Goal: Find specific page/section: Find specific page/section

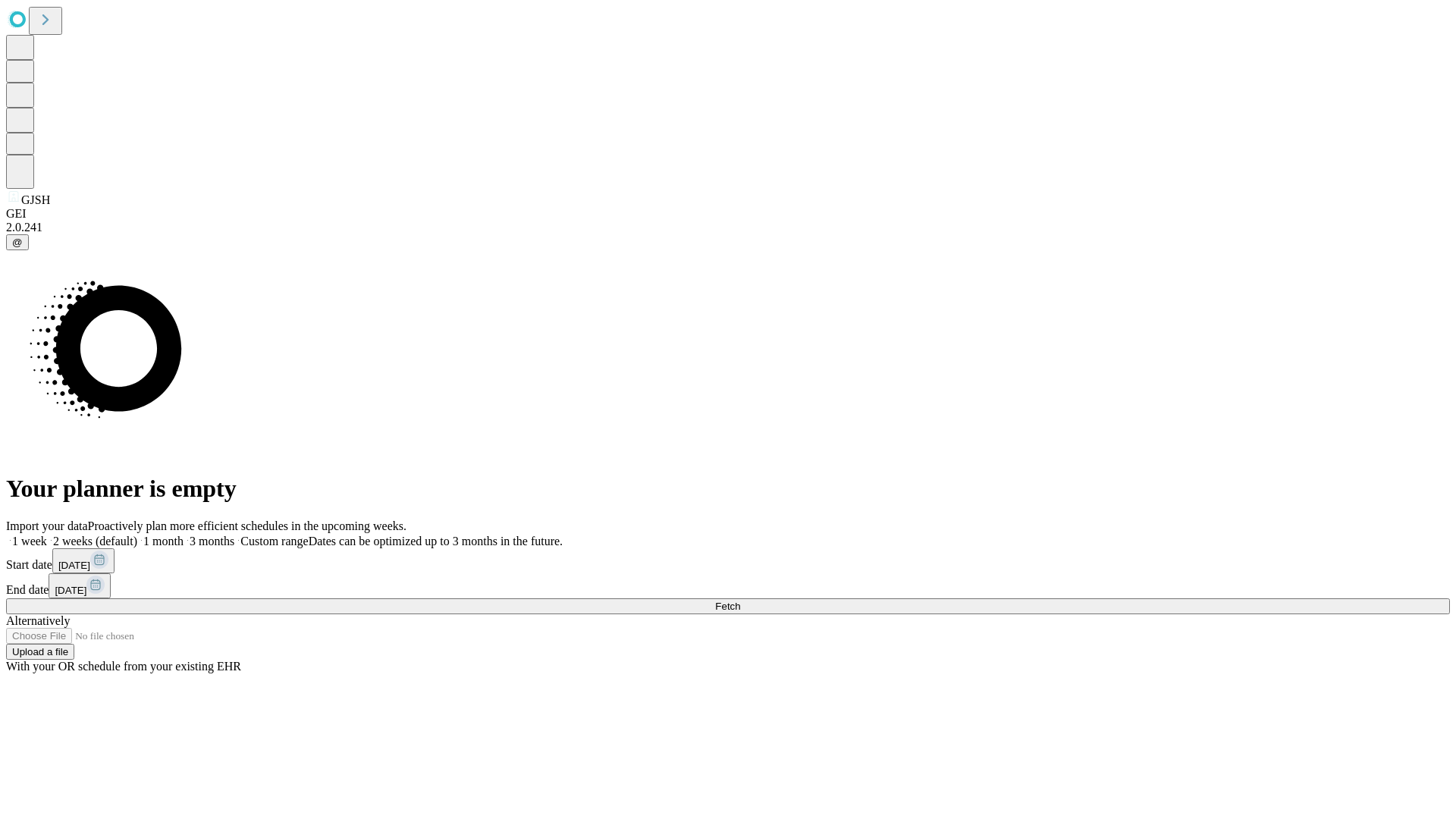
click at [740, 601] on span "Fetch" at bounding box center [728, 606] width 25 height 11
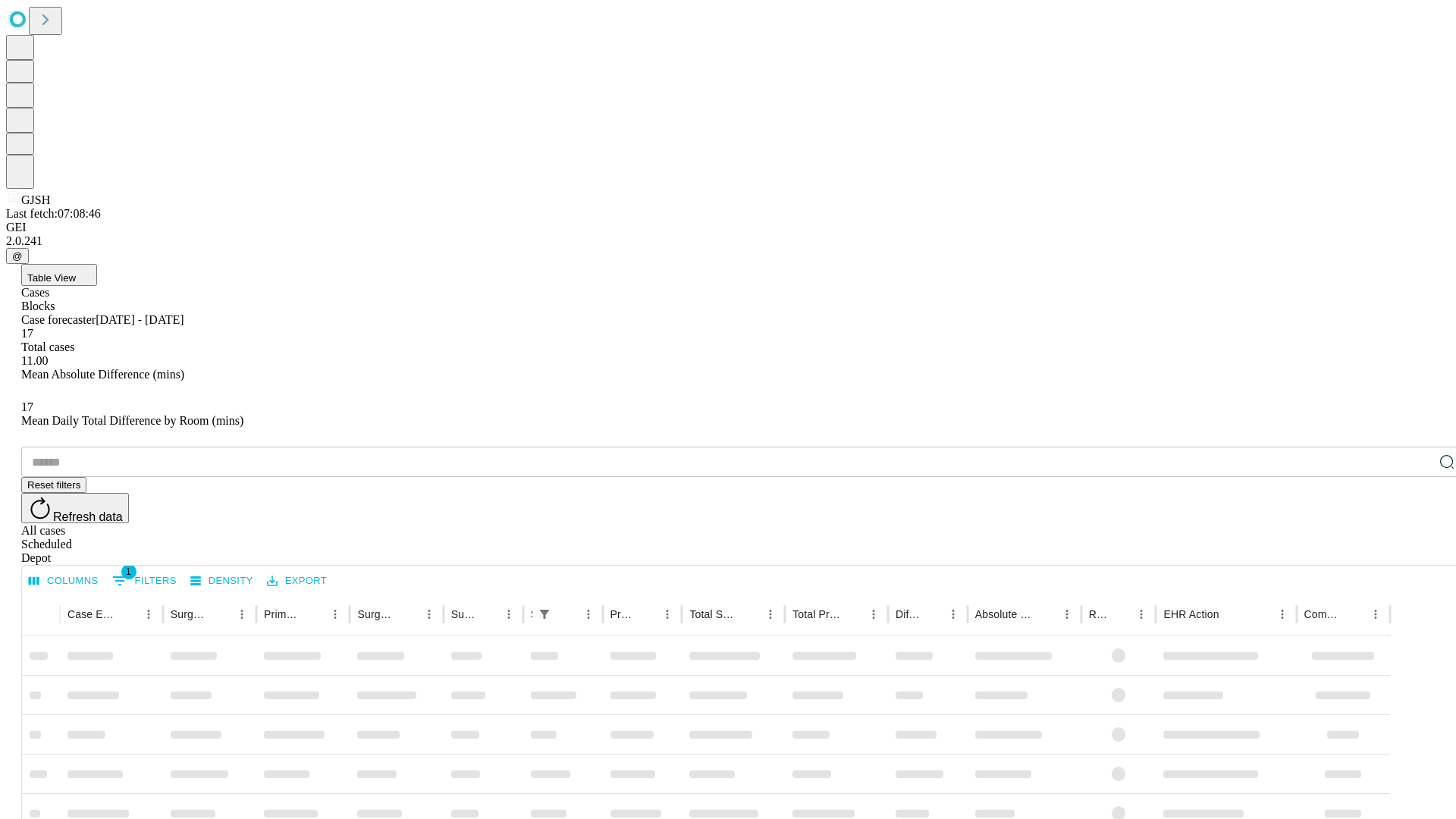
click at [1417, 551] on div "Depot" at bounding box center [744, 558] width 1444 height 14
